Goal: Transaction & Acquisition: Obtain resource

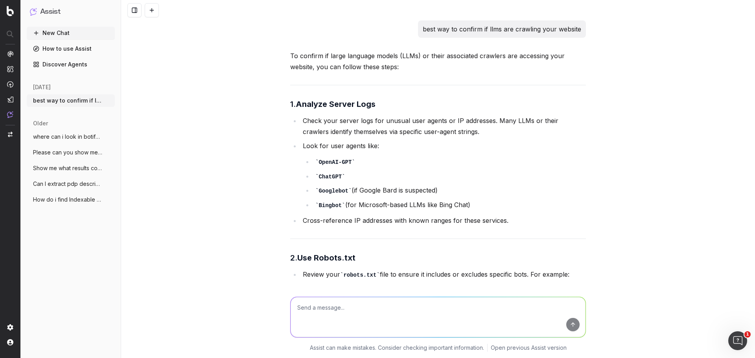
scroll to position [7480, 0]
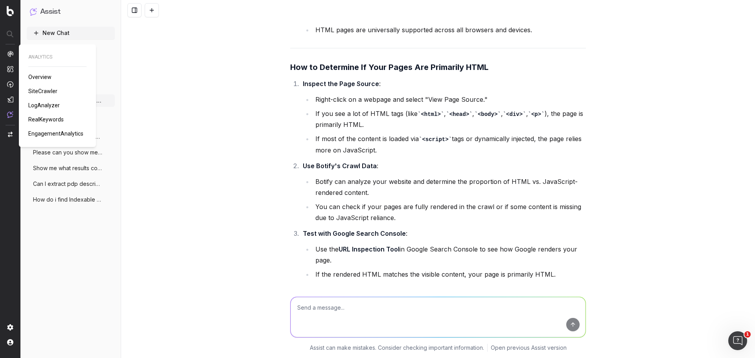
click at [13, 52] on img at bounding box center [10, 54] width 6 height 6
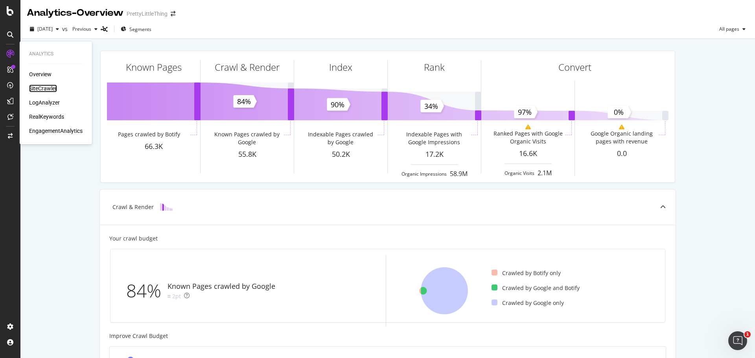
click at [37, 85] on div "SiteCrawler" at bounding box center [43, 89] width 28 height 8
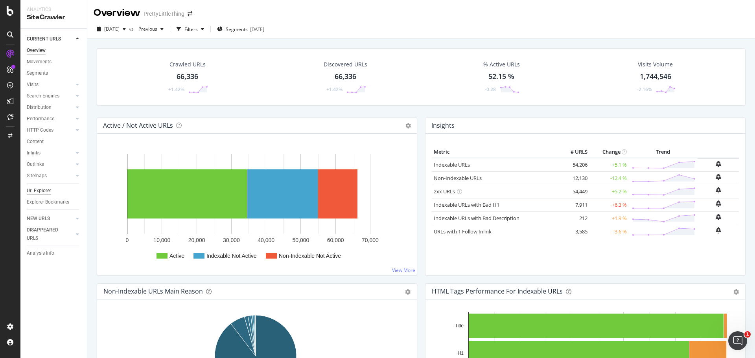
click at [38, 191] on div "Url Explorer" at bounding box center [39, 191] width 24 height 8
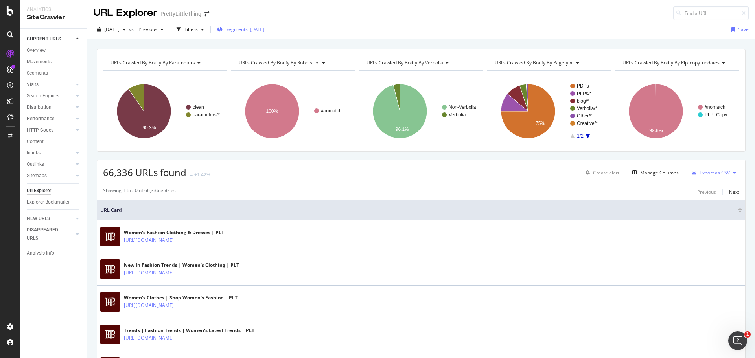
click at [264, 30] on div "2025-09-12" at bounding box center [257, 29] width 14 height 7
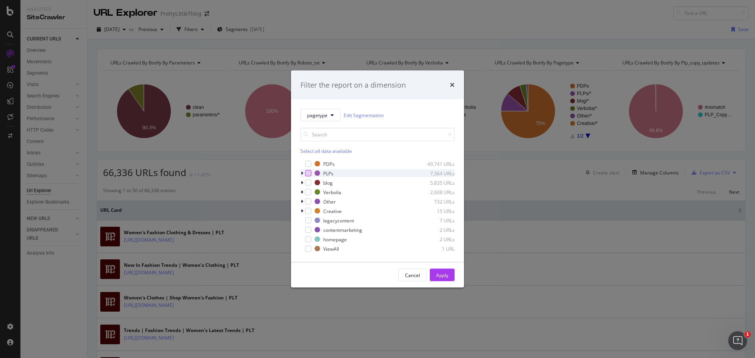
click at [310, 174] on div "modal" at bounding box center [308, 173] width 6 height 6
click at [454, 274] on button "Apply" at bounding box center [442, 275] width 25 height 13
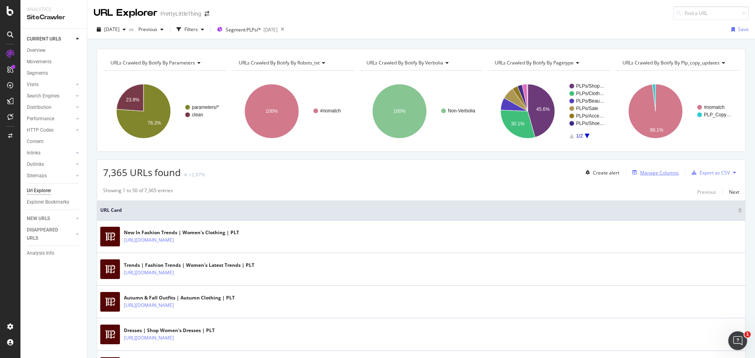
click at [639, 168] on button "Manage Columns" at bounding box center [654, 172] width 50 height 9
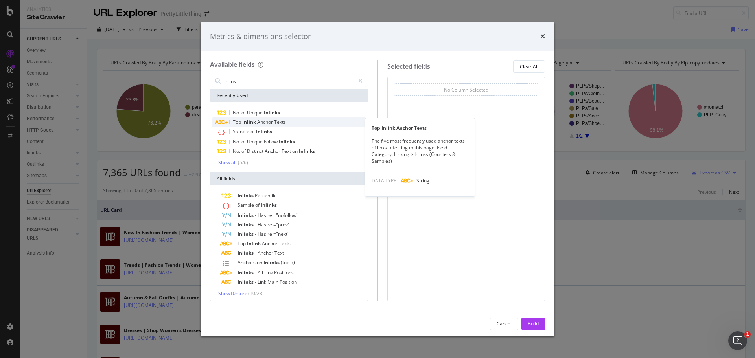
type input "inlink"
click at [322, 120] on div "Top Inlink Anchor Texts" at bounding box center [289, 122] width 154 height 9
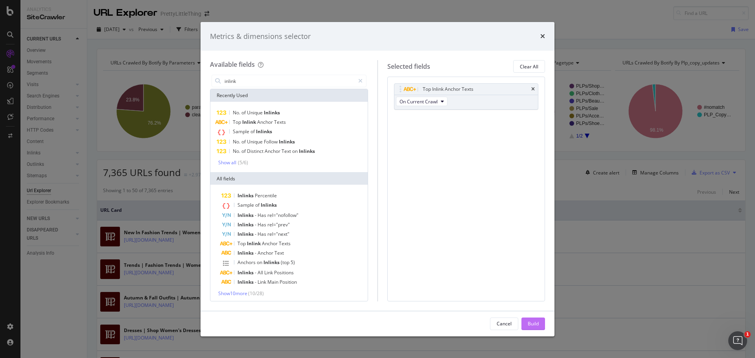
click at [535, 322] on div "Build" at bounding box center [532, 323] width 11 height 7
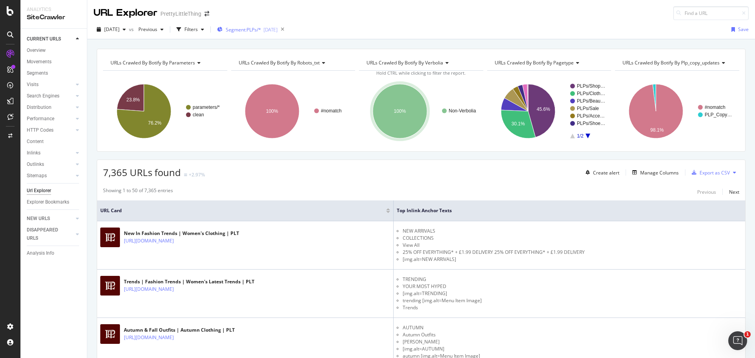
click at [250, 35] on div "Segment: PLPs/* 2025-09-12" at bounding box center [247, 30] width 61 height 12
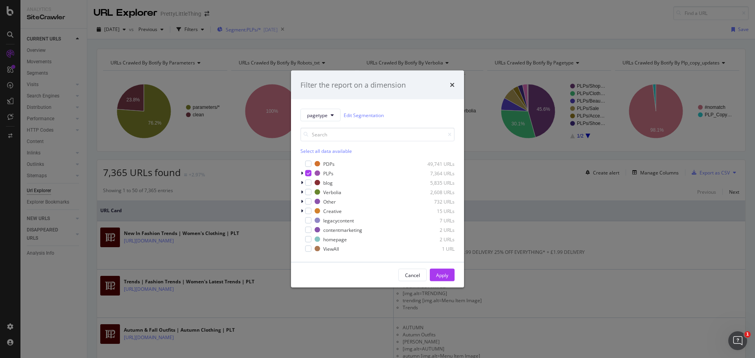
click at [250, 35] on div "Filter the report on a dimension pagetype Edit Segmentation Select all data ava…" at bounding box center [377, 179] width 755 height 358
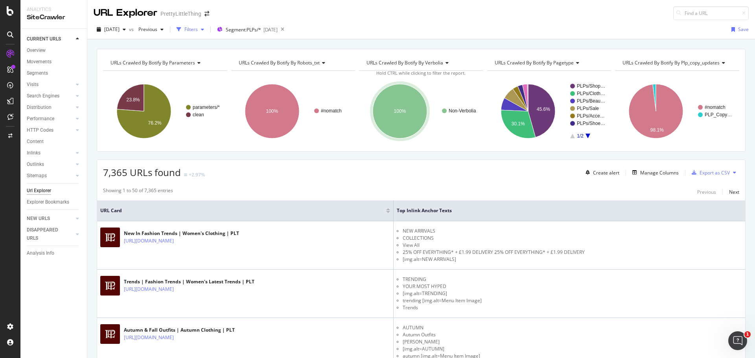
click at [205, 34] on div "Filters" at bounding box center [190, 30] width 34 height 12
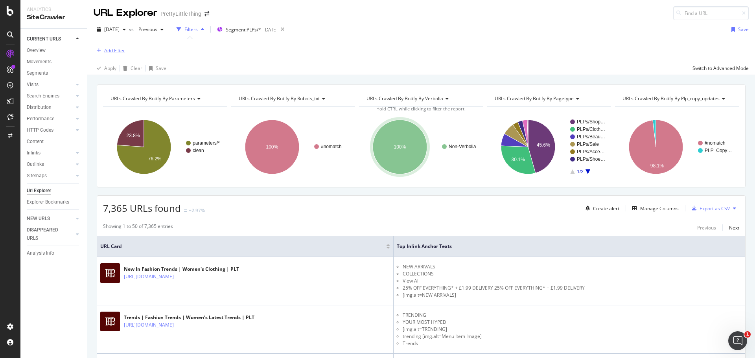
click at [117, 52] on div "Add Filter" at bounding box center [114, 50] width 21 height 7
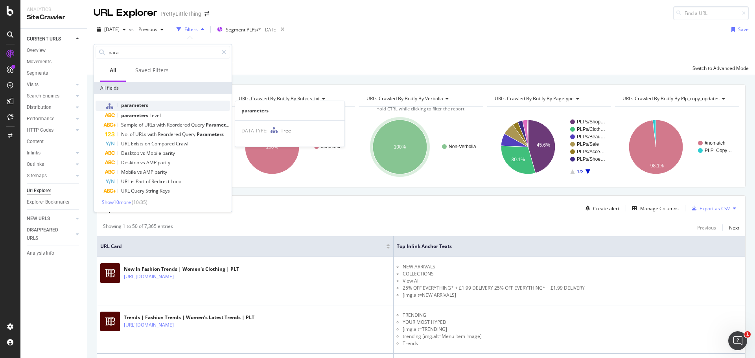
type input "para"
click at [148, 102] on div "parameters" at bounding box center [167, 106] width 125 height 10
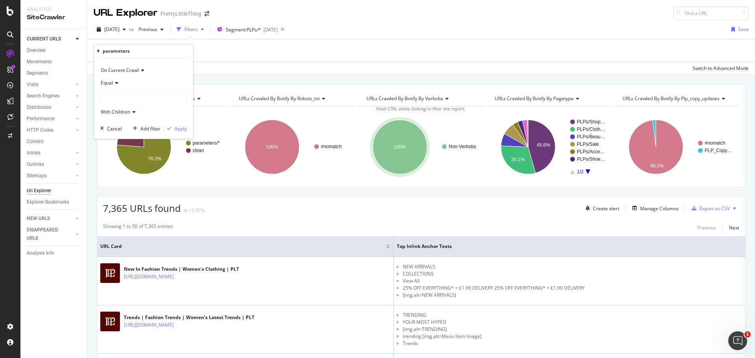
click at [117, 95] on div at bounding box center [144, 97] width 86 height 13
click at [123, 115] on span "59,906 URLS" at bounding box center [136, 113] width 29 height 7
click at [182, 131] on div "Apply" at bounding box center [181, 128] width 12 height 7
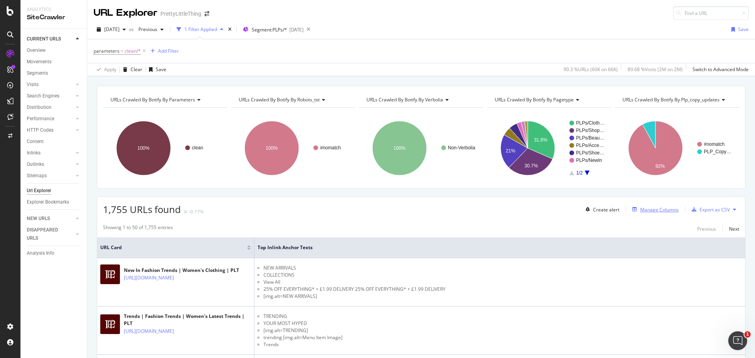
click at [658, 210] on div "Manage Columns" at bounding box center [659, 209] width 39 height 7
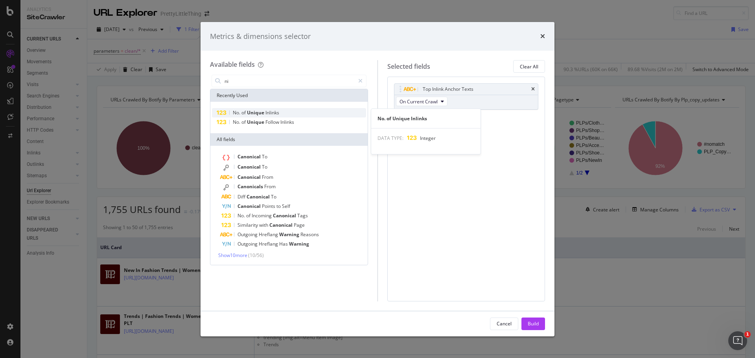
type input "ni"
click at [320, 116] on div "No. of Unique Inlinks" at bounding box center [289, 112] width 154 height 9
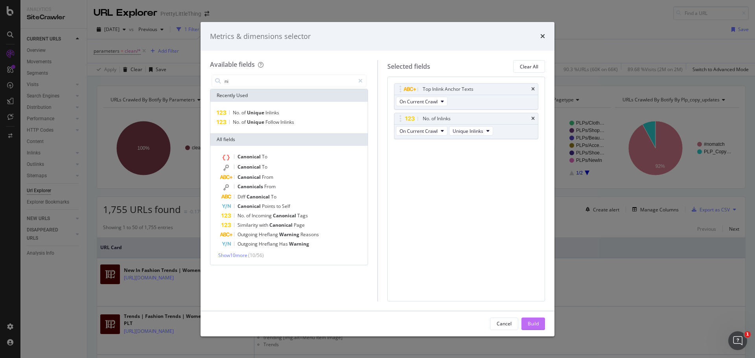
click at [526, 324] on button "Build" at bounding box center [533, 324] width 24 height 13
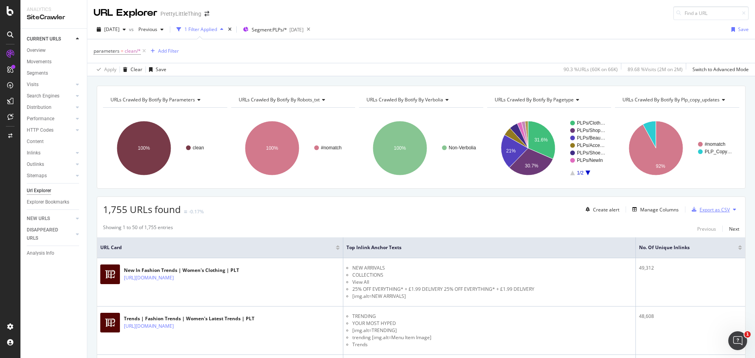
click at [688, 213] on div "Export as CSV" at bounding box center [708, 210] width 41 height 12
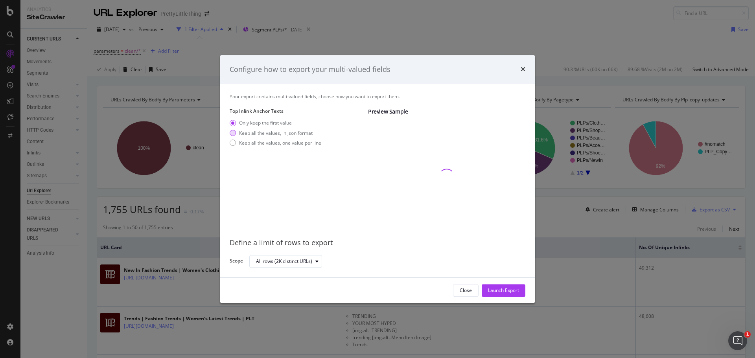
click at [256, 134] on div "Keep all the values, in json format" at bounding box center [276, 133] width 74 height 7
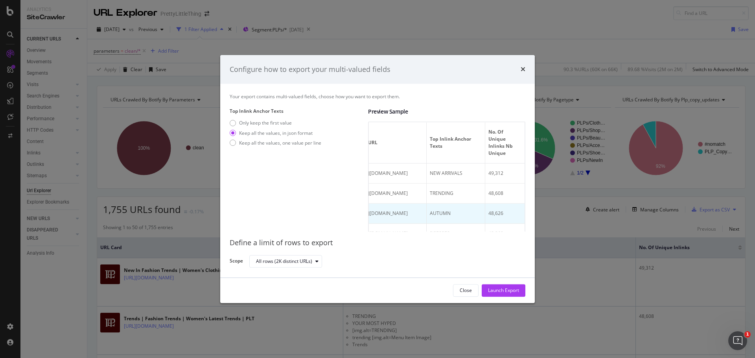
scroll to position [0, 105]
click at [305, 138] on div "Only keep the first value Keep all the values, in json format Keep all the valu…" at bounding box center [276, 134] width 92 height 29
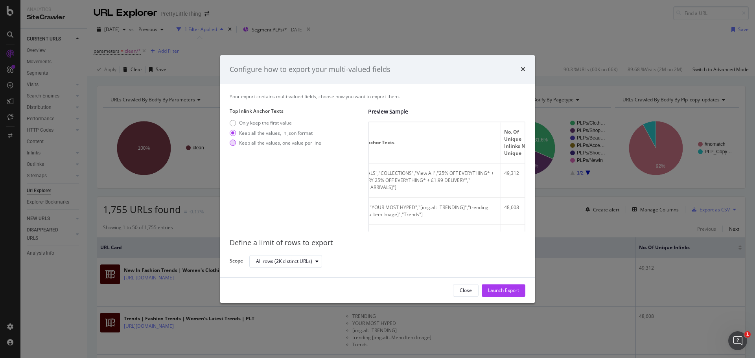
click at [298, 144] on div "Keep all the values, one value per line" at bounding box center [280, 143] width 82 height 7
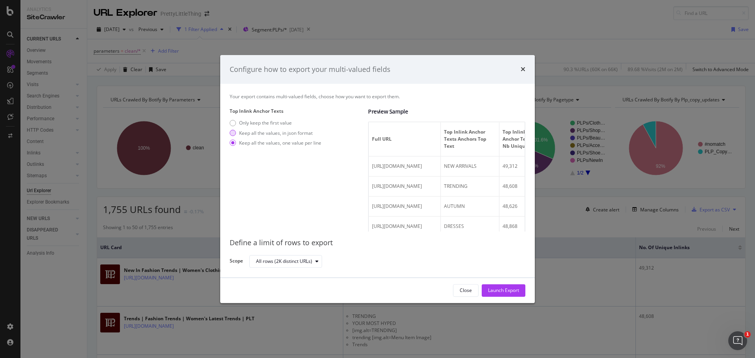
click at [298, 136] on div "Keep all the values, in json format" at bounding box center [276, 133] width 74 height 7
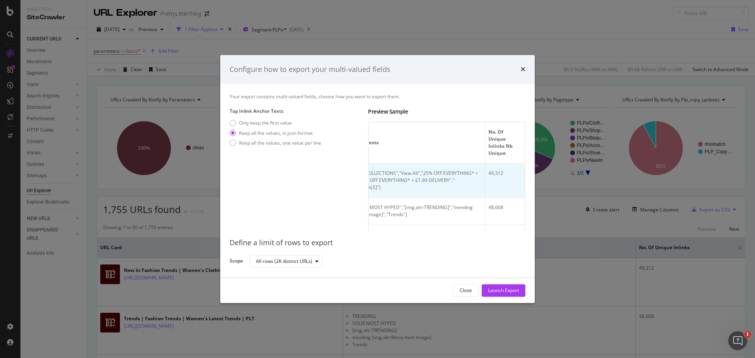
scroll to position [0, 212]
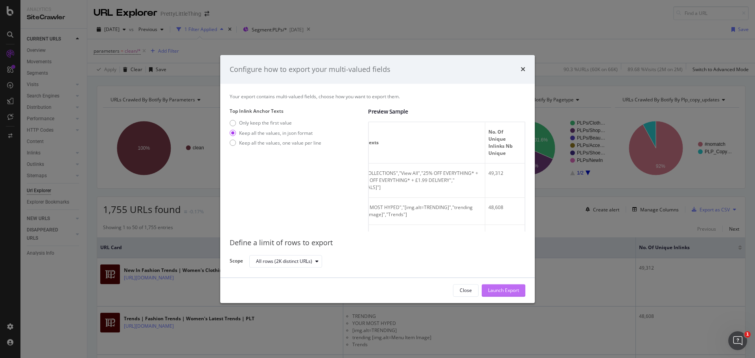
click at [510, 291] on div "Launch Export" at bounding box center [503, 290] width 31 height 7
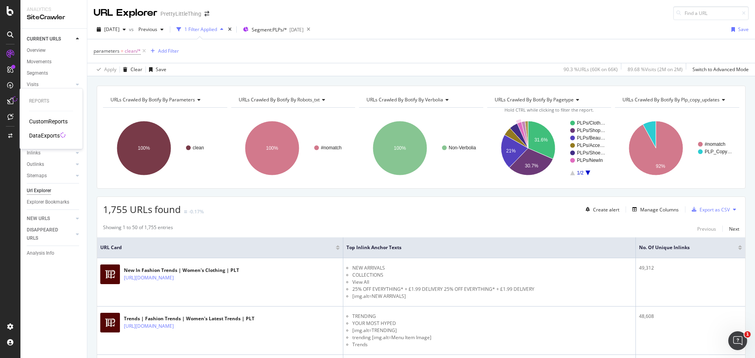
click at [41, 134] on div "DataExports" at bounding box center [44, 136] width 31 height 8
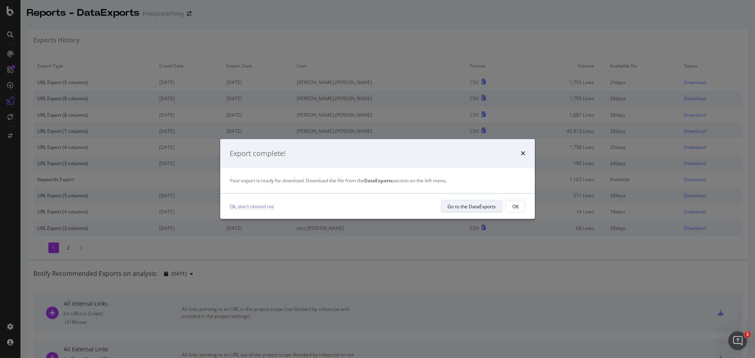
click at [467, 200] on button "Go to the DataExports" at bounding box center [472, 206] width 62 height 13
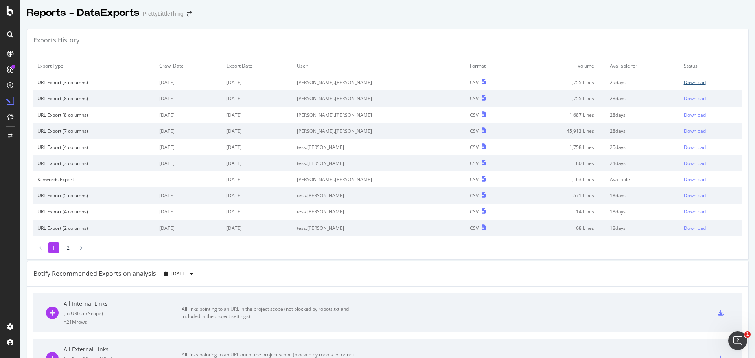
click at [684, 82] on div "Download" at bounding box center [695, 82] width 22 height 7
